Goal: Task Accomplishment & Management: Manage account settings

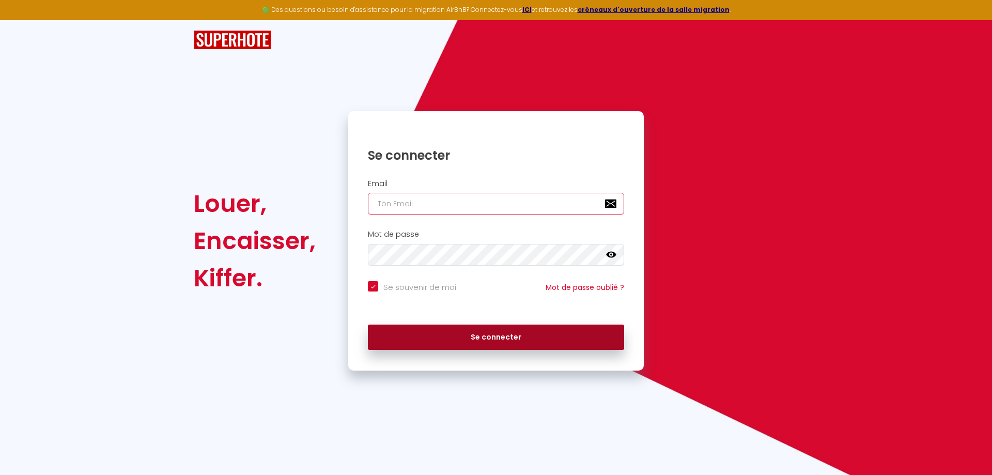
type input "[EMAIL_ADDRESS][DOMAIN_NAME]"
click at [484, 340] on button "Se connecter" at bounding box center [496, 338] width 256 height 26
checkbox input "true"
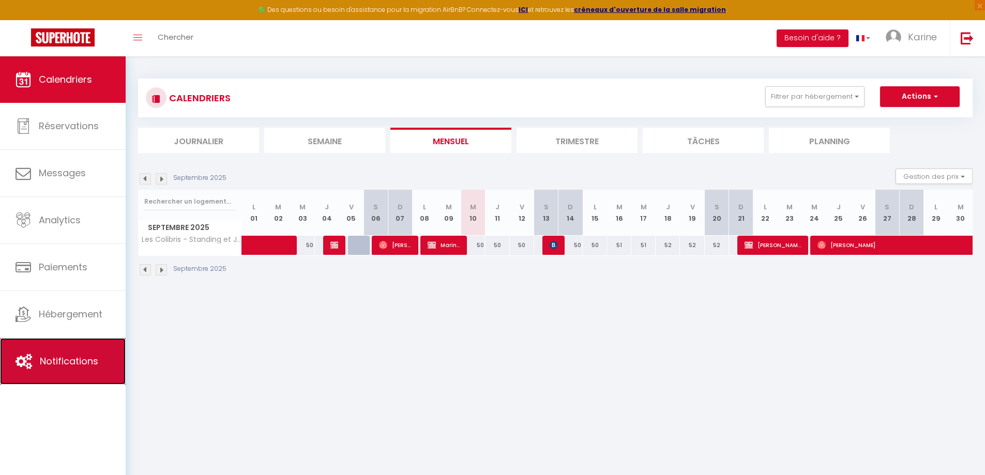
click at [43, 358] on span "Notifications" at bounding box center [69, 361] width 58 height 13
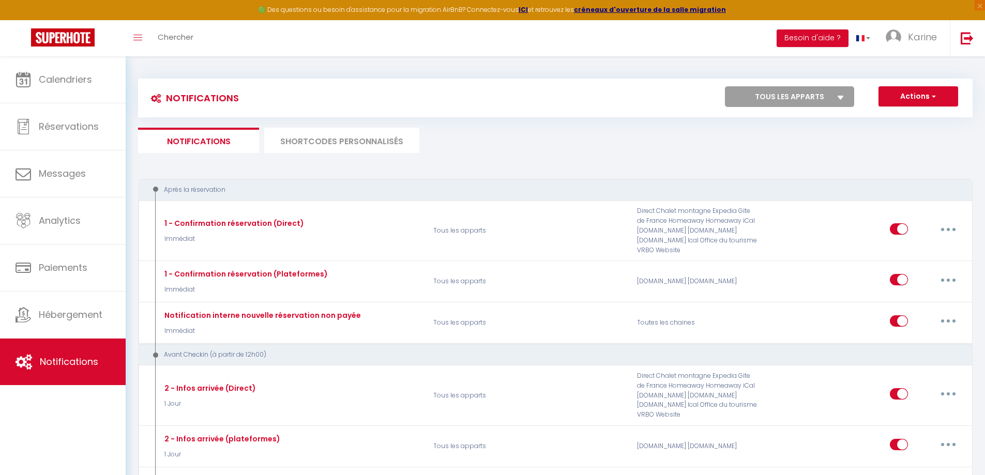
click at [359, 142] on li "SHORTCODES PERSONNALISÉS" at bounding box center [341, 140] width 155 height 25
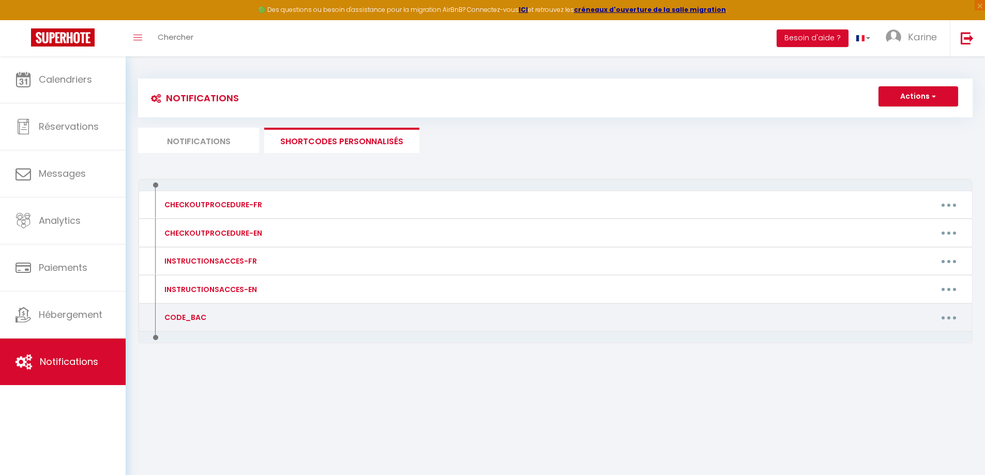
click at [213, 315] on div "CODE_BAC" at bounding box center [257, 317] width 204 height 17
click at [954, 317] on button "button" at bounding box center [948, 317] width 29 height 17
click at [899, 340] on link "Editer" at bounding box center [921, 341] width 77 height 18
type input "CODE_BAC"
type textarea "CODE_BAC"
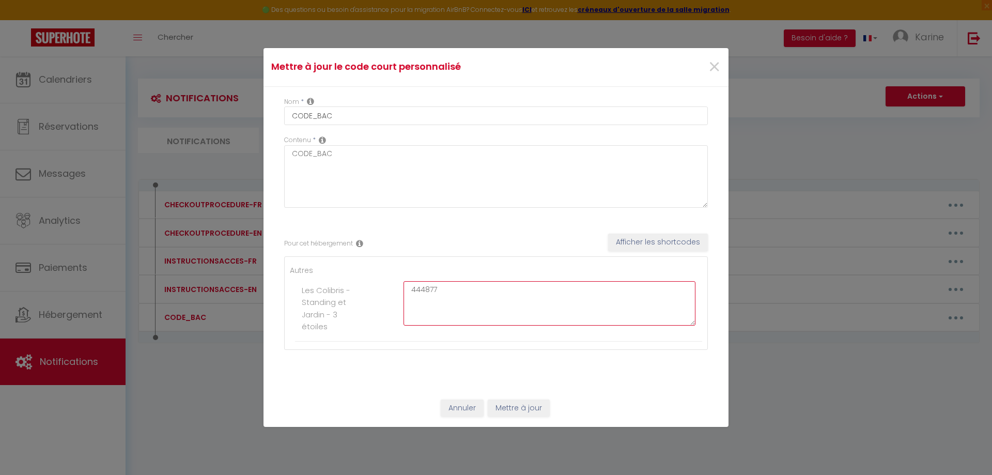
drag, startPoint x: 443, startPoint y: 289, endPoint x: 390, endPoint y: 280, distance: 53.5
click at [390, 280] on li "Les Colibris - Standing et Jardin - 3 étoiles 444877" at bounding box center [498, 309] width 407 height 66
type textarea "578542"
click at [510, 412] on button "Mettre à jour" at bounding box center [519, 409] width 62 height 18
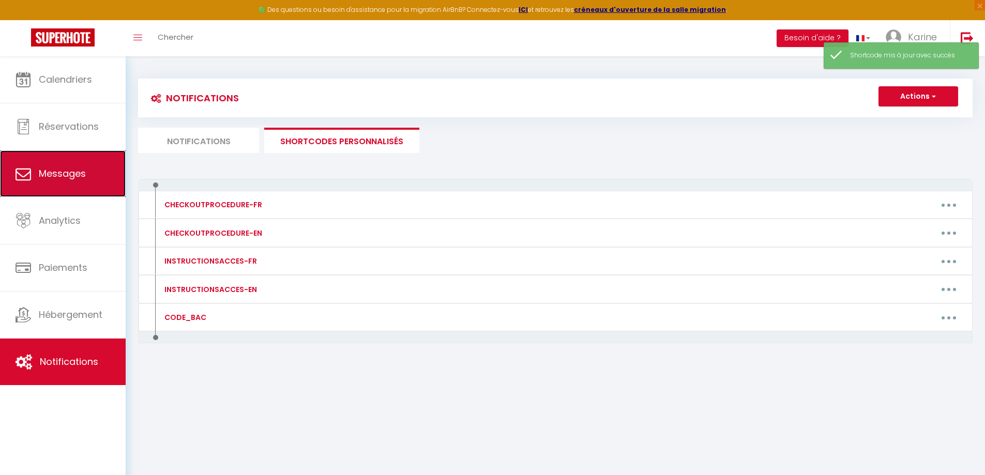
click at [65, 171] on span "Messages" at bounding box center [62, 173] width 47 height 13
select select "message"
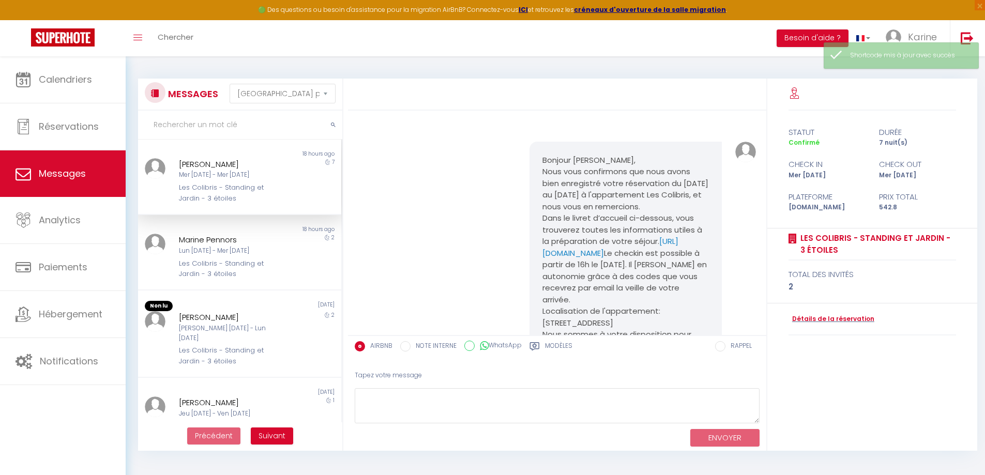
scroll to position [799, 0]
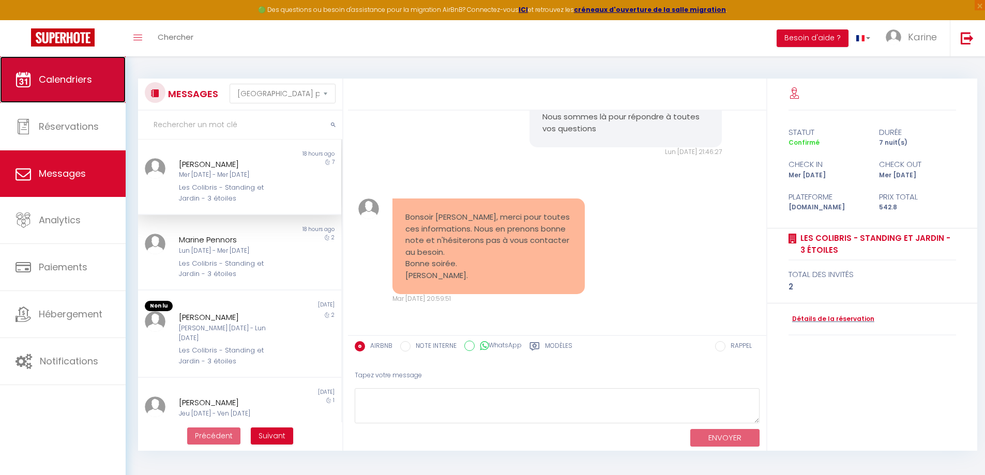
click at [69, 86] on link "Calendriers" at bounding box center [63, 79] width 126 height 47
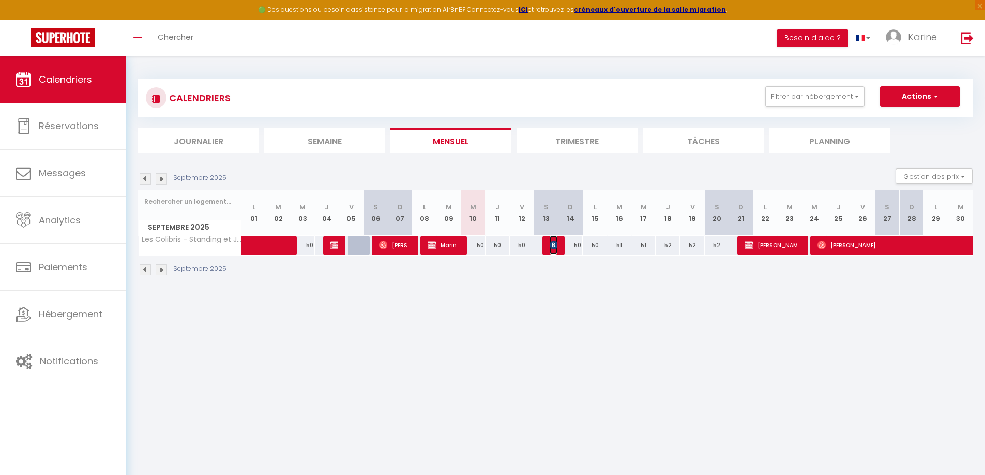
click at [551, 244] on img at bounding box center [553, 245] width 8 height 8
select select "OK"
select select "0"
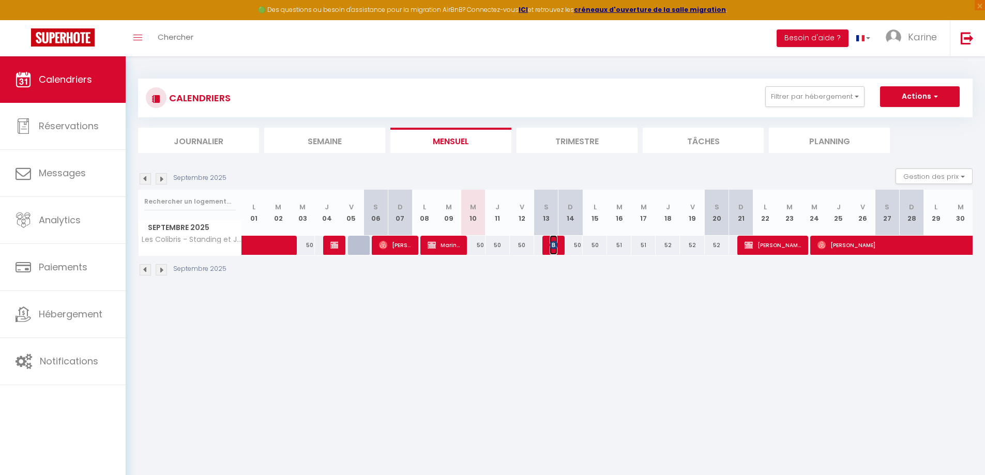
select select "1"
select select
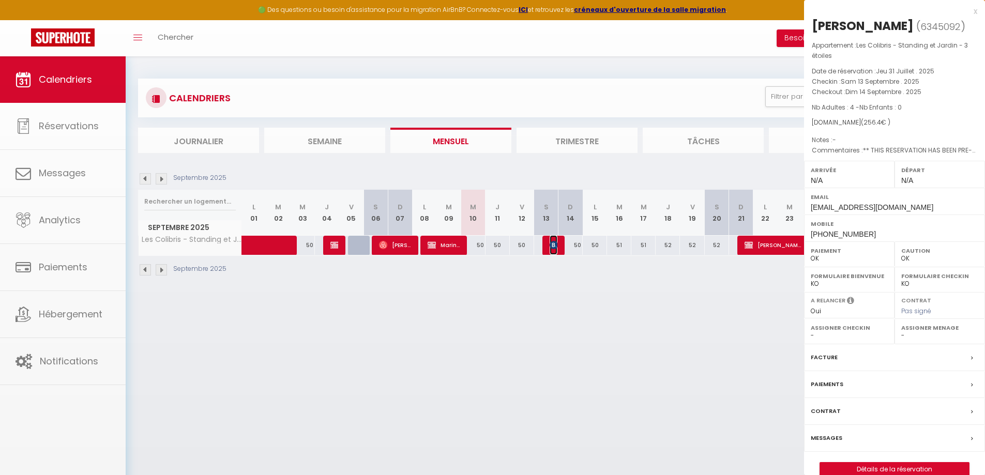
select select "11613"
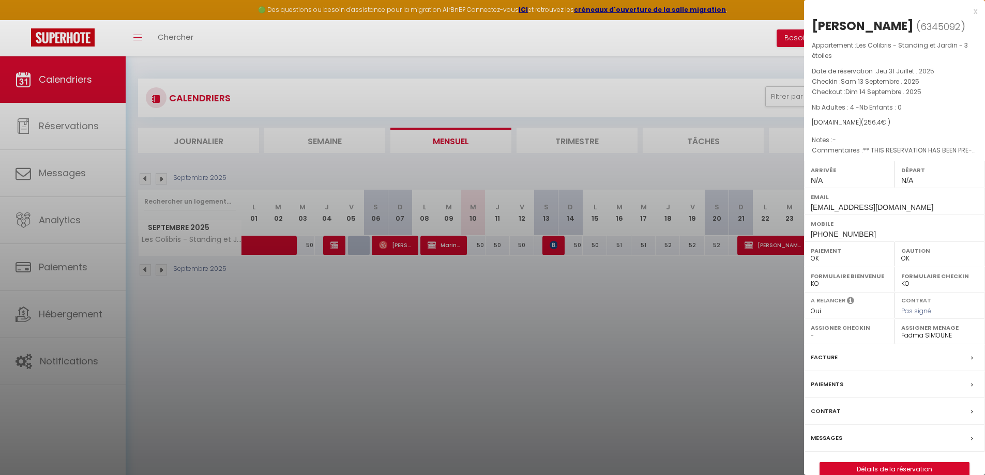
click at [834, 435] on label "Messages" at bounding box center [827, 438] width 32 height 11
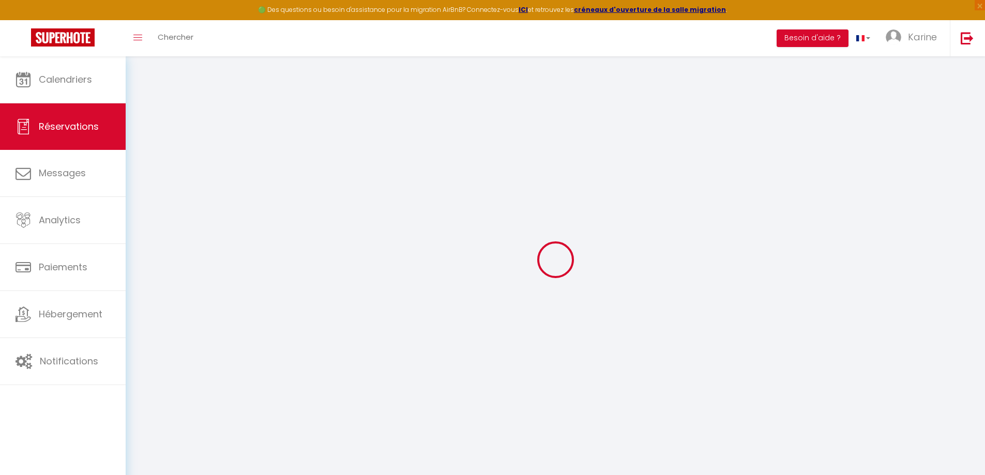
select select
checkbox input "false"
select select
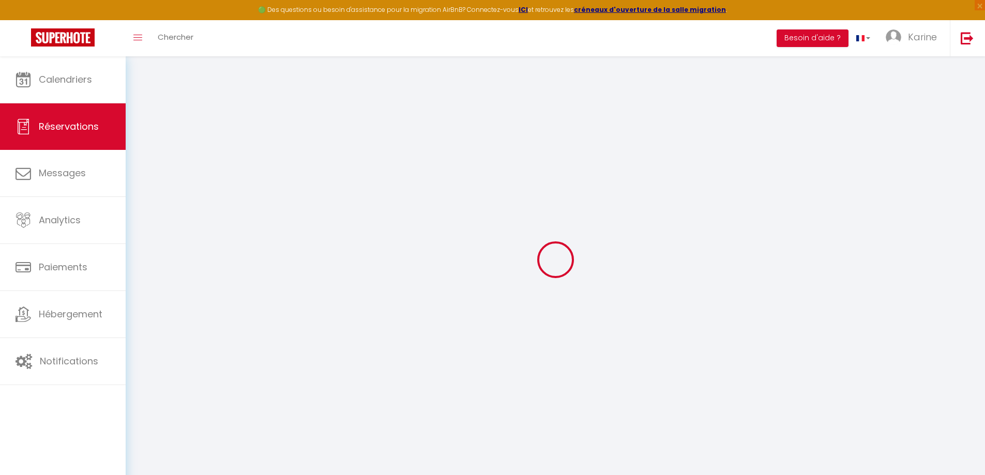
checkbox input "false"
type textarea "** THIS RESERVATION HAS BEEN PRE-PAID ** BOOKING NOTE : Payment charge is EUR 3…"
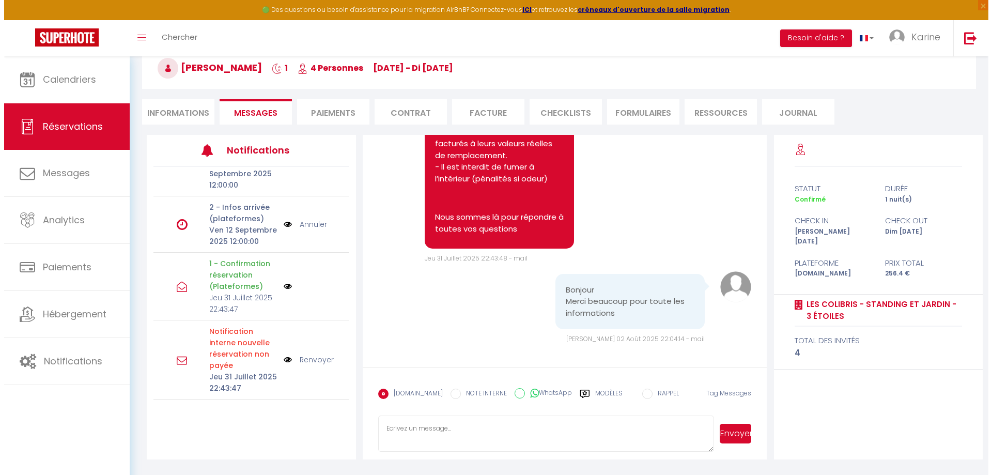
scroll to position [332, 0]
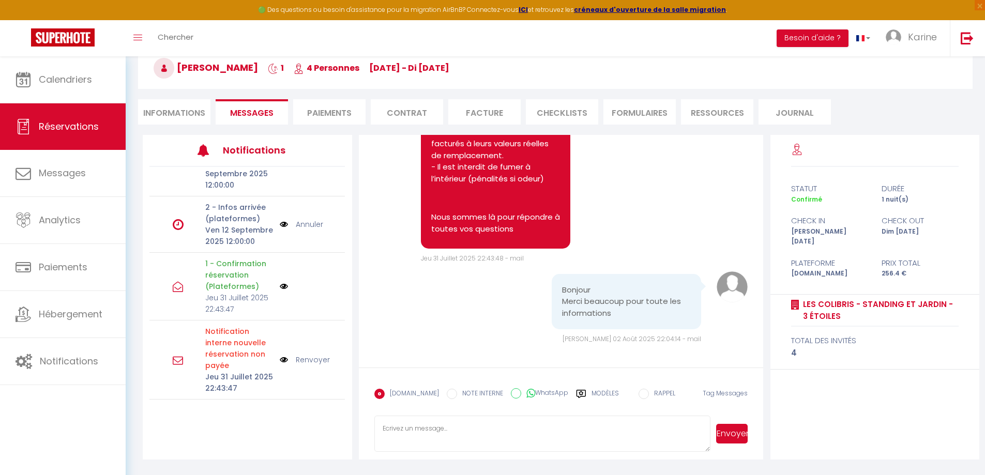
click at [280, 219] on img at bounding box center [284, 224] width 8 height 11
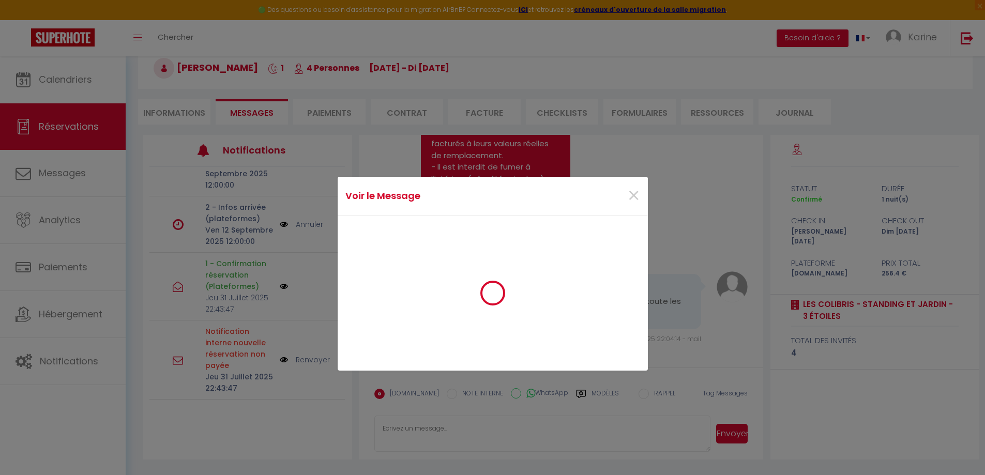
scroll to position [321, 0]
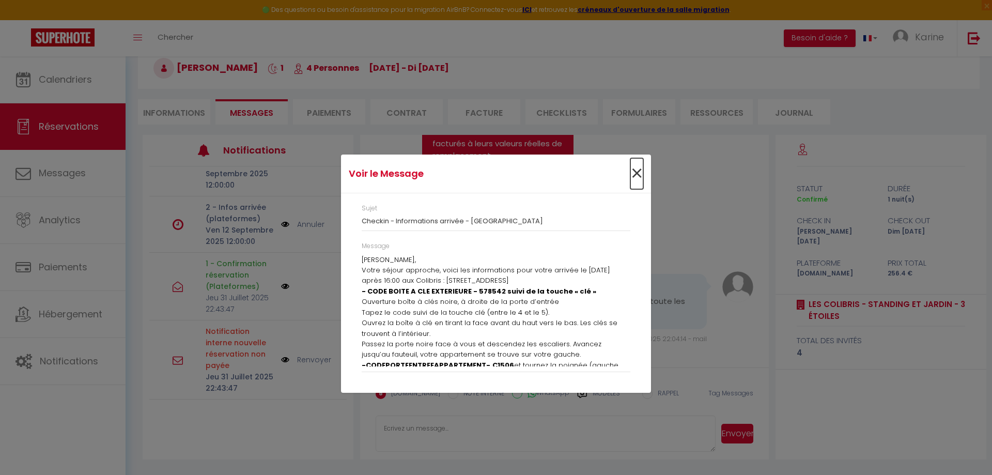
click at [641, 175] on span "×" at bounding box center [637, 173] width 13 height 31
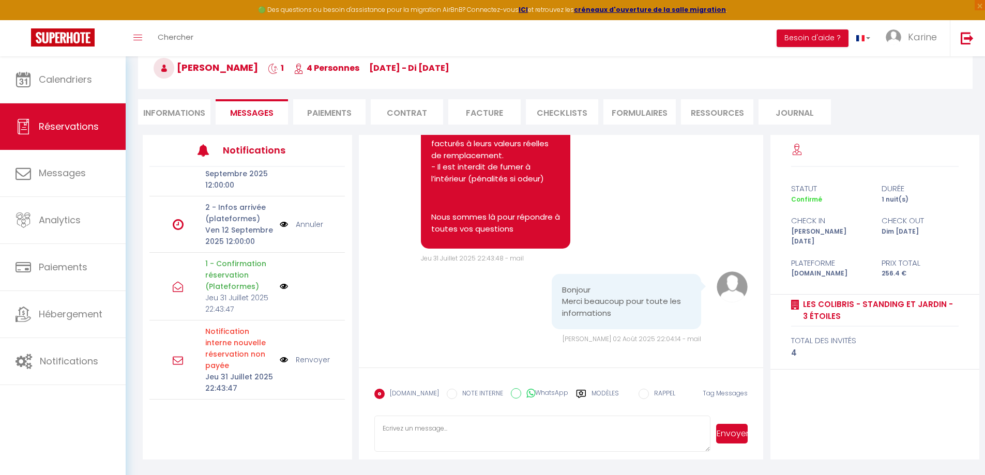
scroll to position [332, 0]
